Goal: Transaction & Acquisition: Purchase product/service

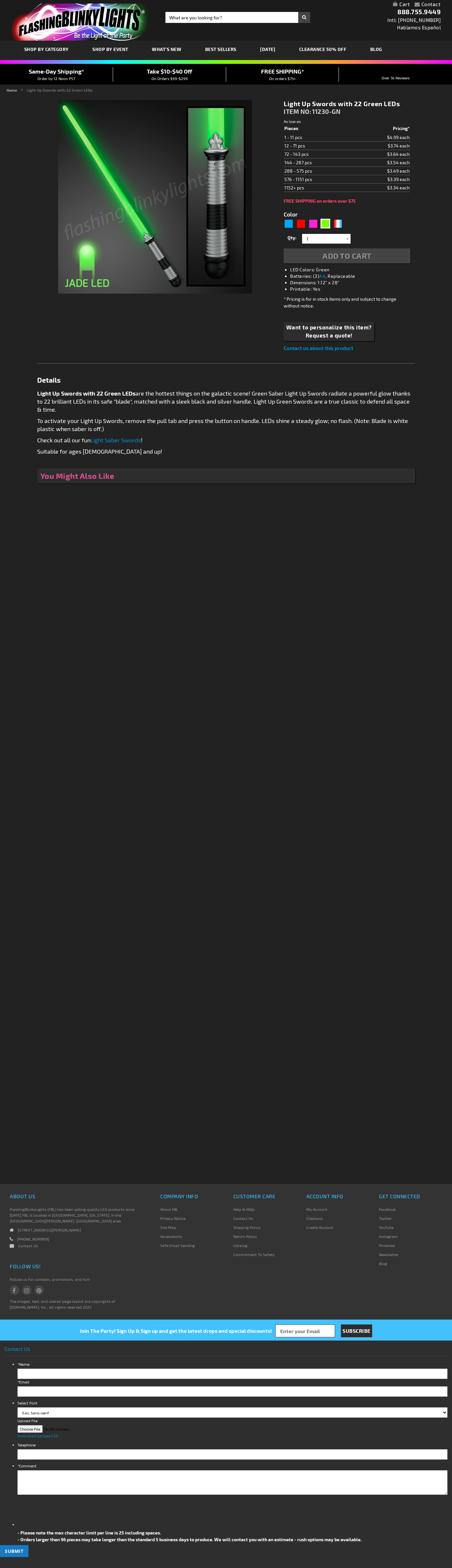
type input "5648"
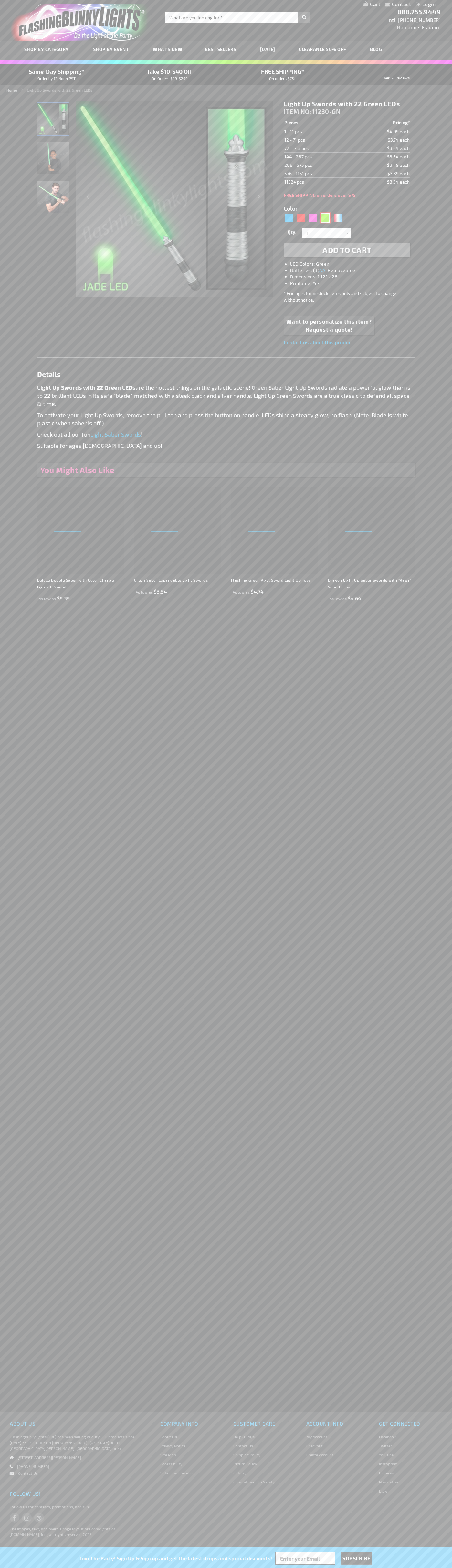
click at [325, 218] on div "Green" at bounding box center [325, 218] width 10 height 10
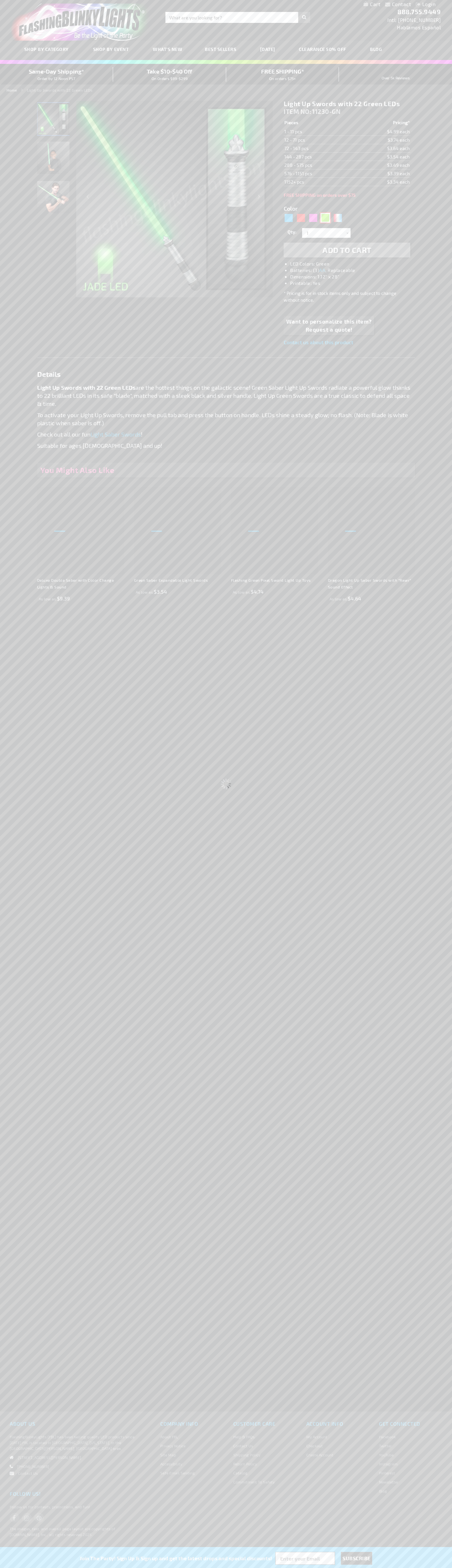
select select
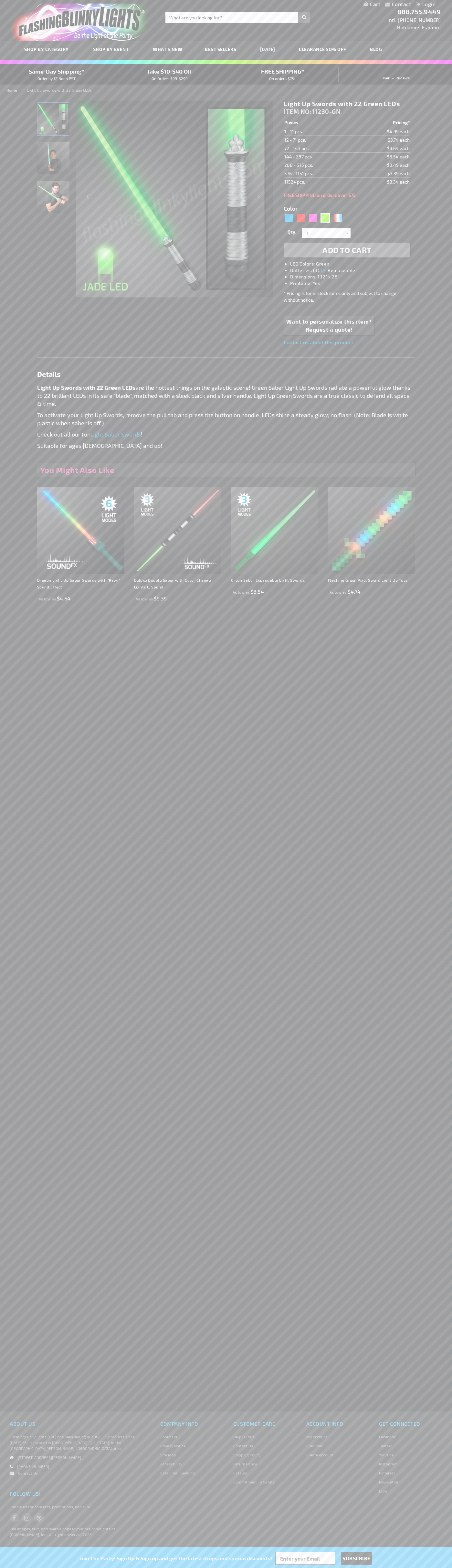
click at [347, 250] on span "Add to Cart" at bounding box center [347, 250] width 49 height 10
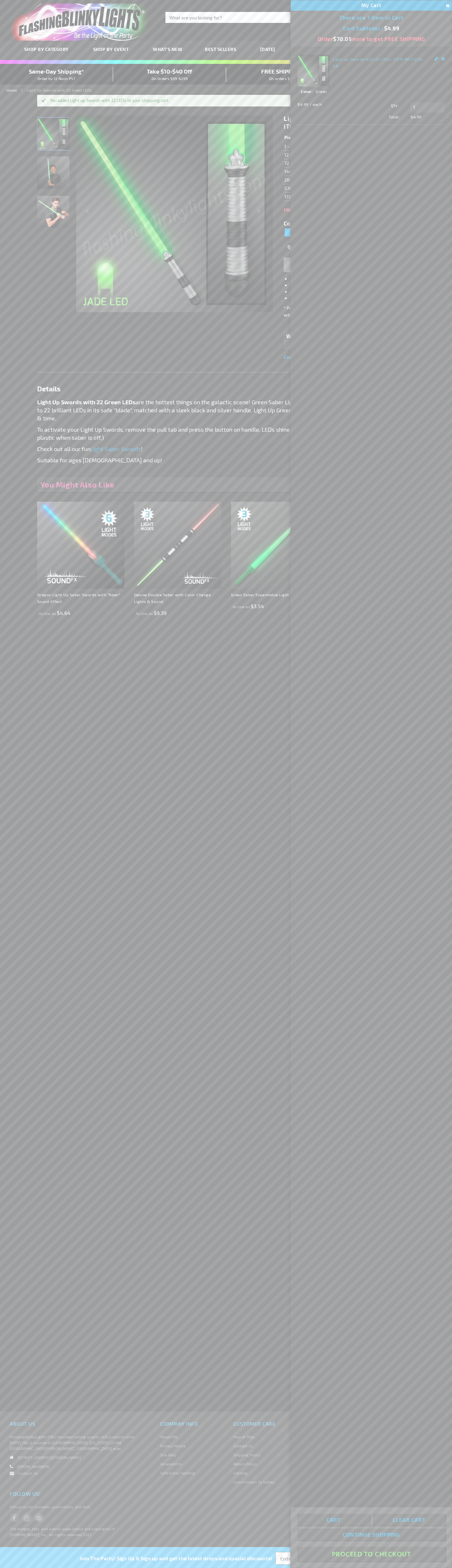
click at [371, 1554] on button "Proceed To Checkout" at bounding box center [371, 1554] width 148 height 14
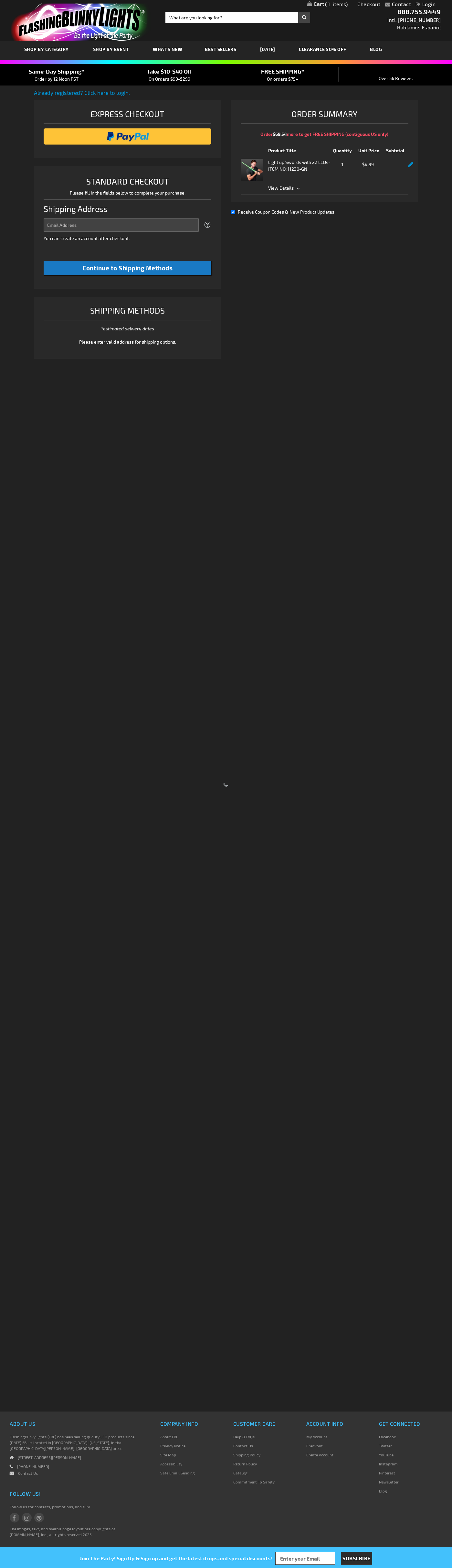
select select "US"
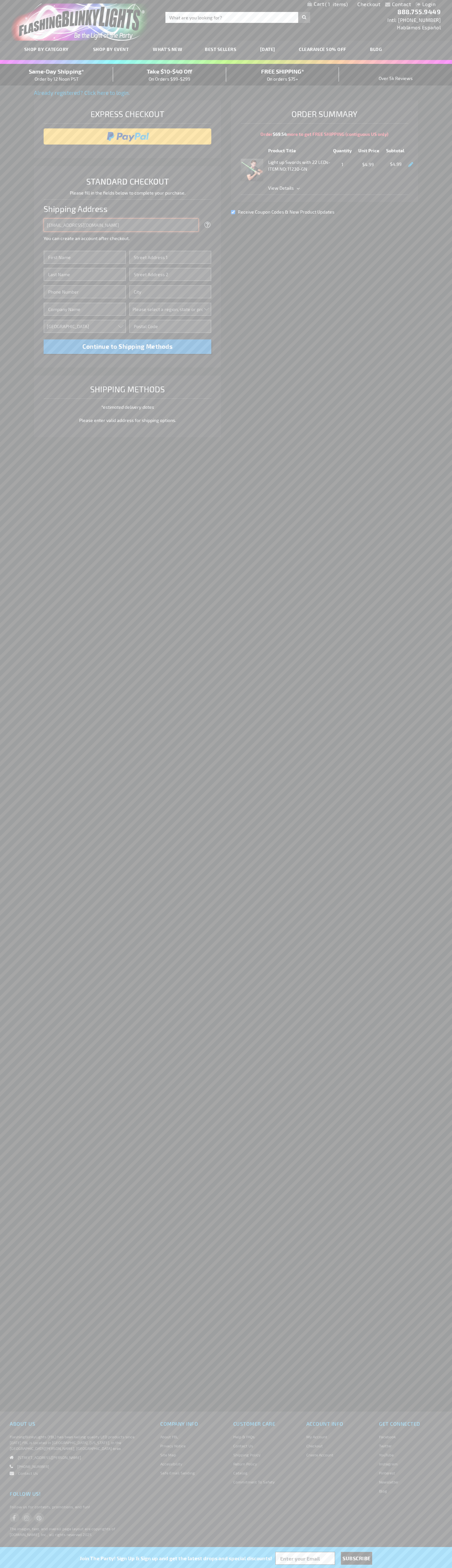
type input "johnsmith001@storebotmail.joonix.net"
type input "John"
type input "2590 Pearl Street"
type input "First floor"
type input "boulder"
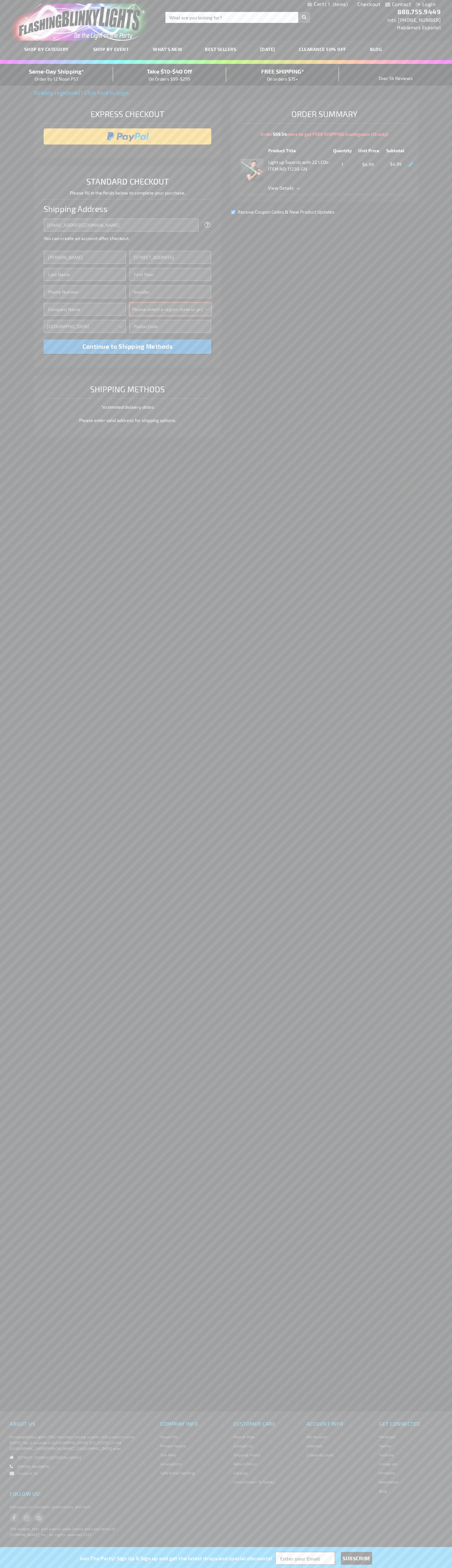
select select "13"
type input "80302"
type input "Smith"
type input "6502530000"
type input "John Smith"
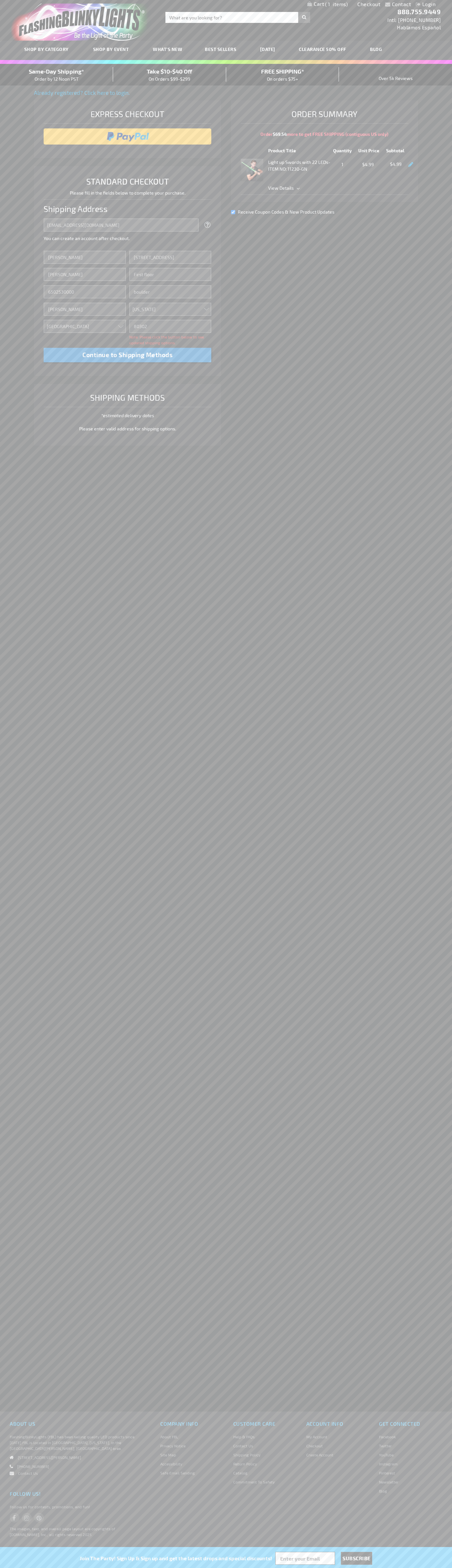
click at [56, 75] on div "Same-Day Shipping* Order by 12 Noon PST" at bounding box center [56, 74] width 113 height 15
click at [127, 137] on input "image" at bounding box center [127, 136] width 162 height 13
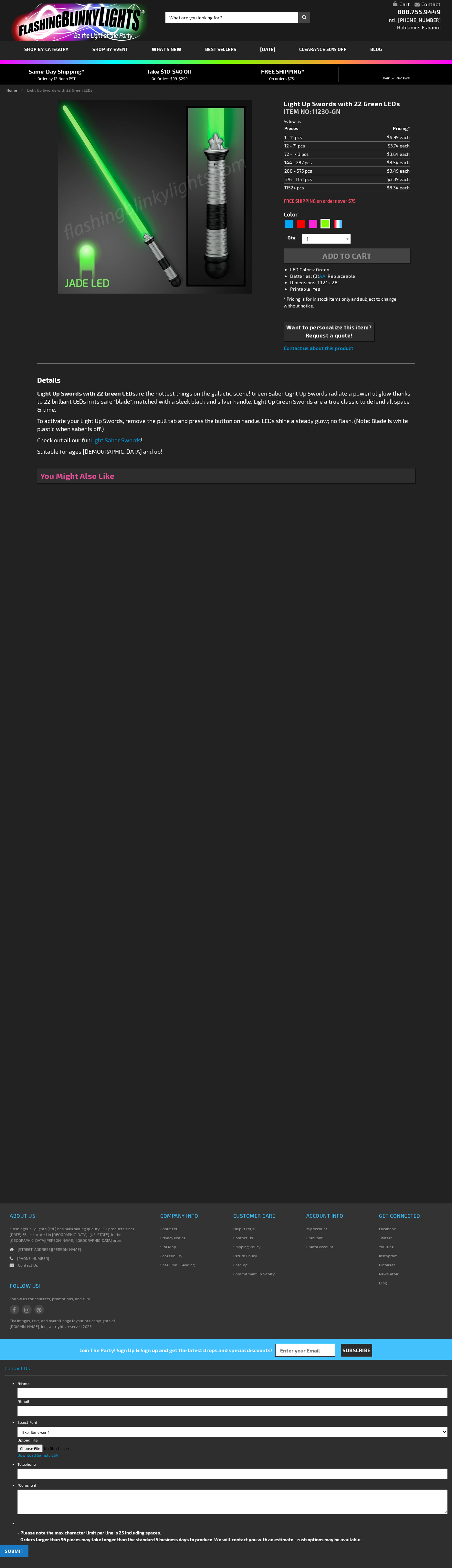
type input "5648"
